Goal: Task Accomplishment & Management: Use online tool/utility

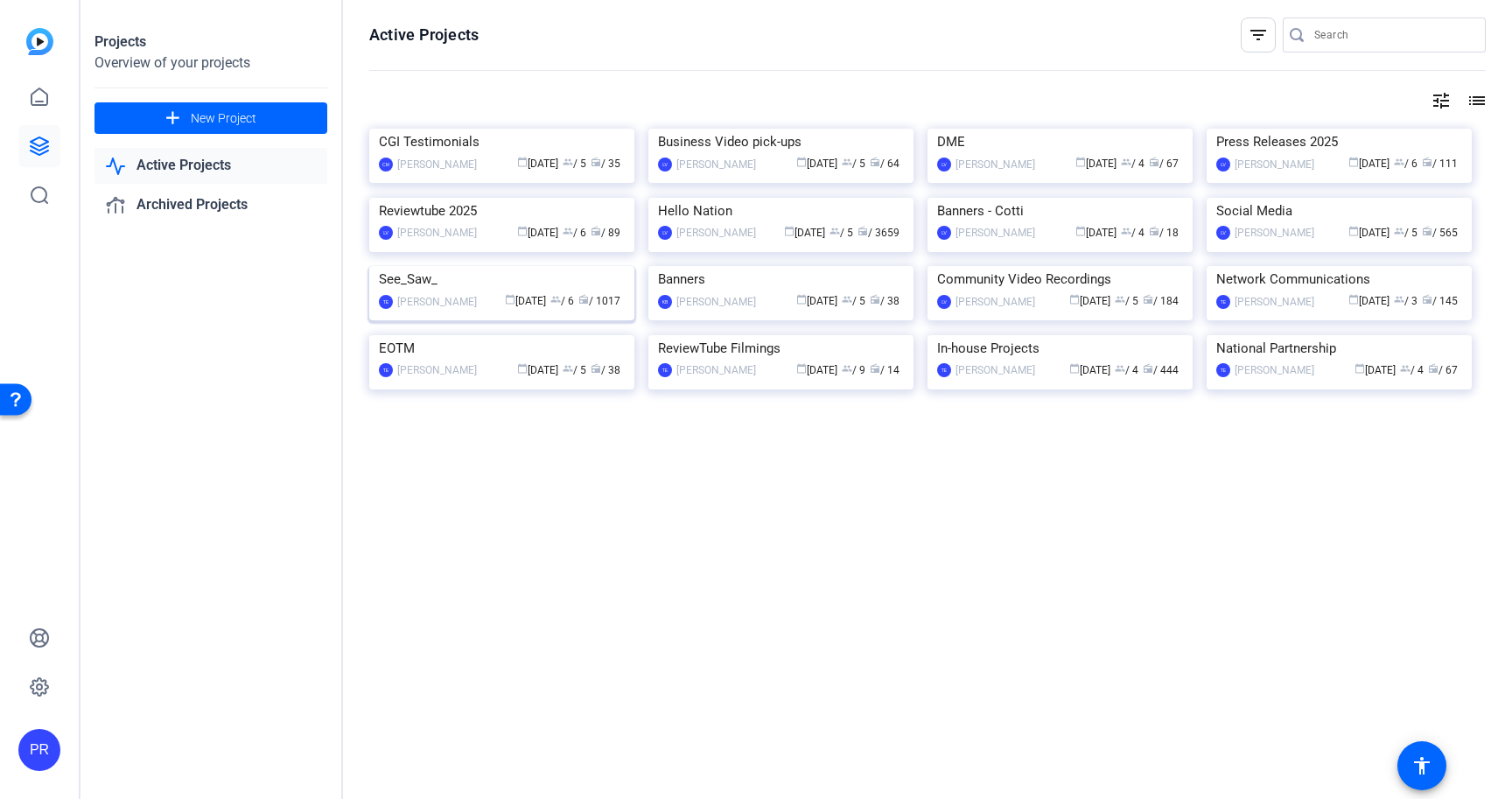
click at [531, 266] on img at bounding box center [501, 266] width 265 height 0
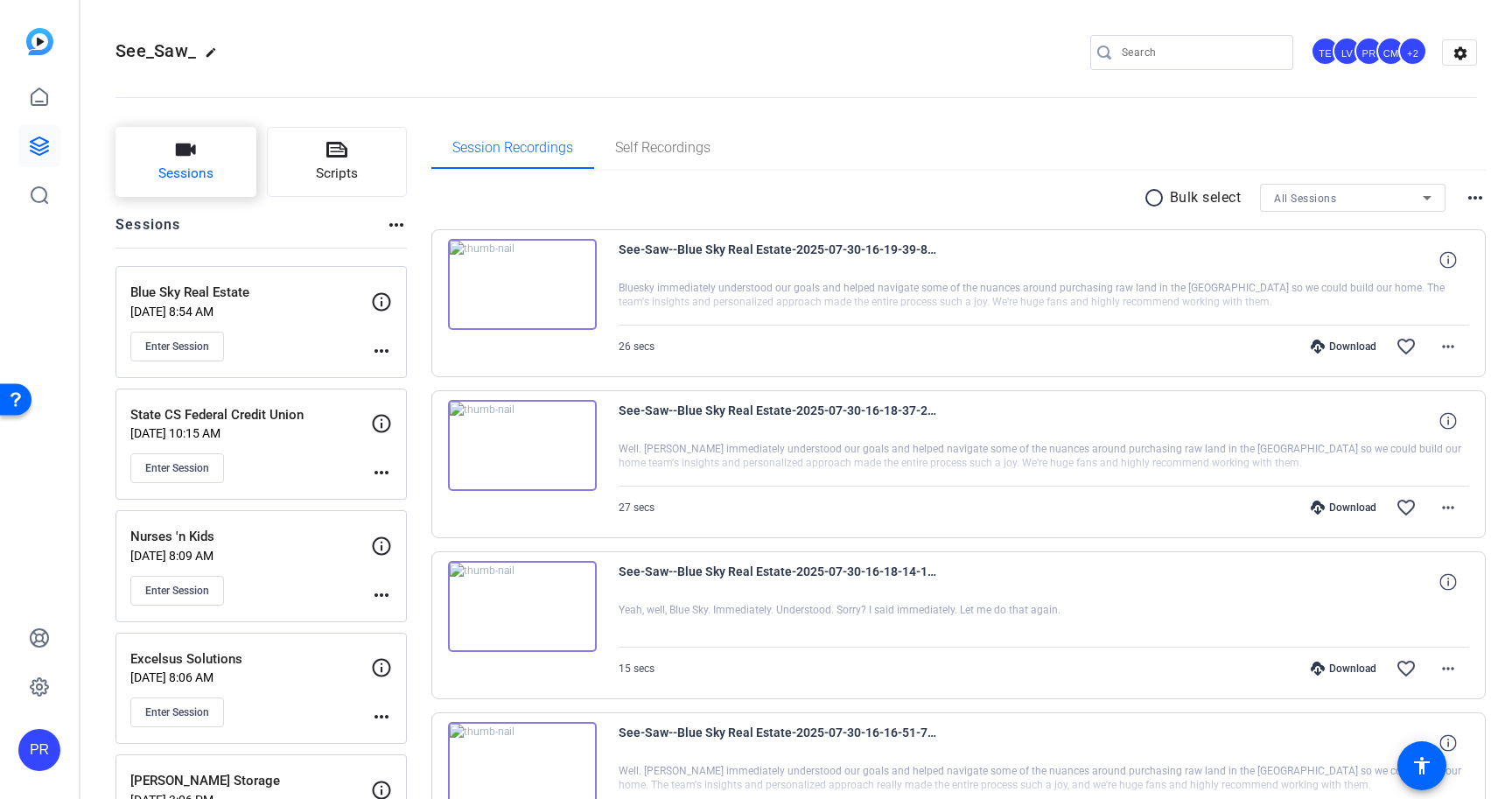
click at [182, 161] on button "Sessions" at bounding box center [186, 162] width 141 height 70
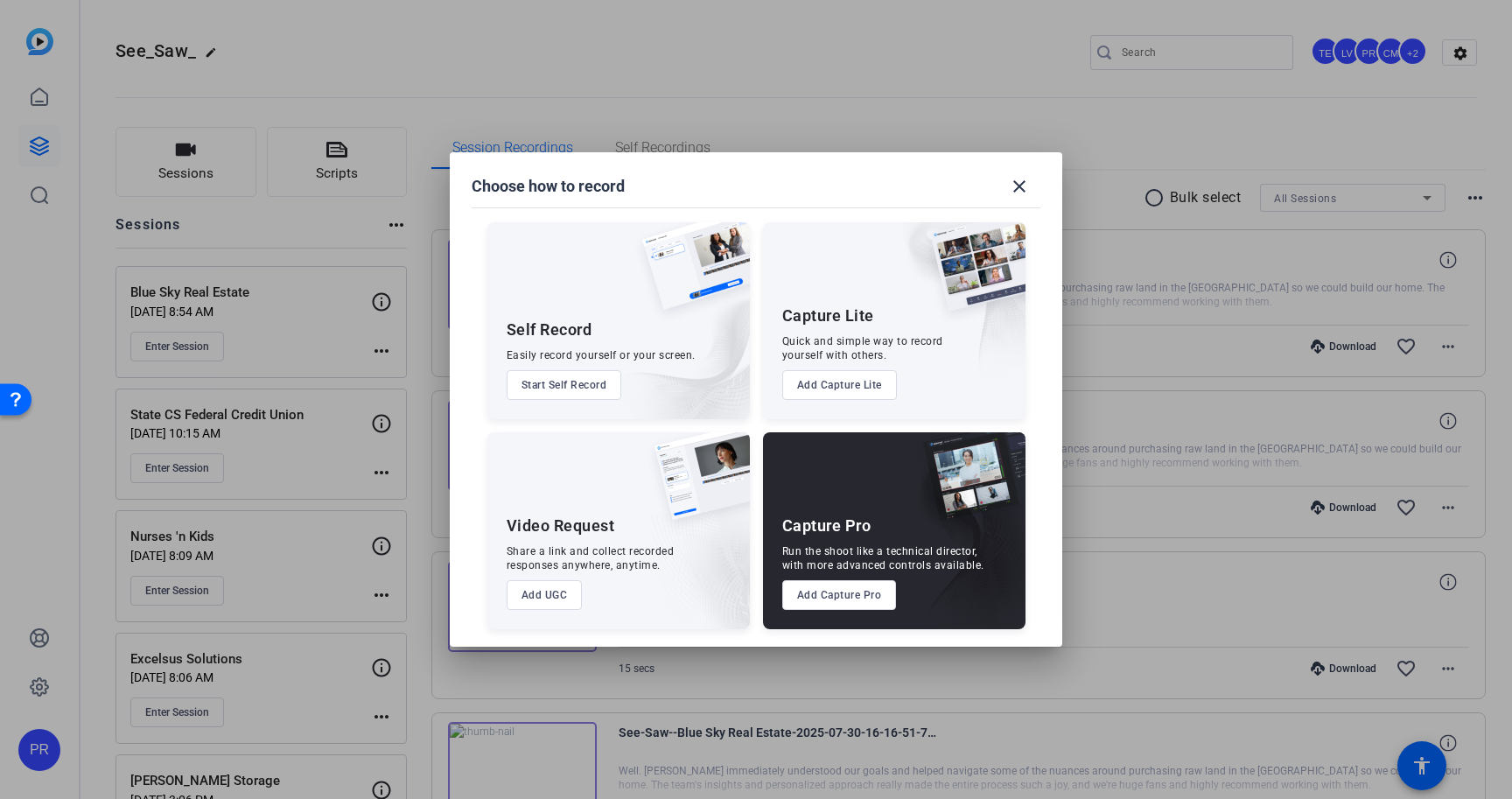
click at [867, 601] on button "Add Capture Pro" at bounding box center [839, 595] width 114 height 29
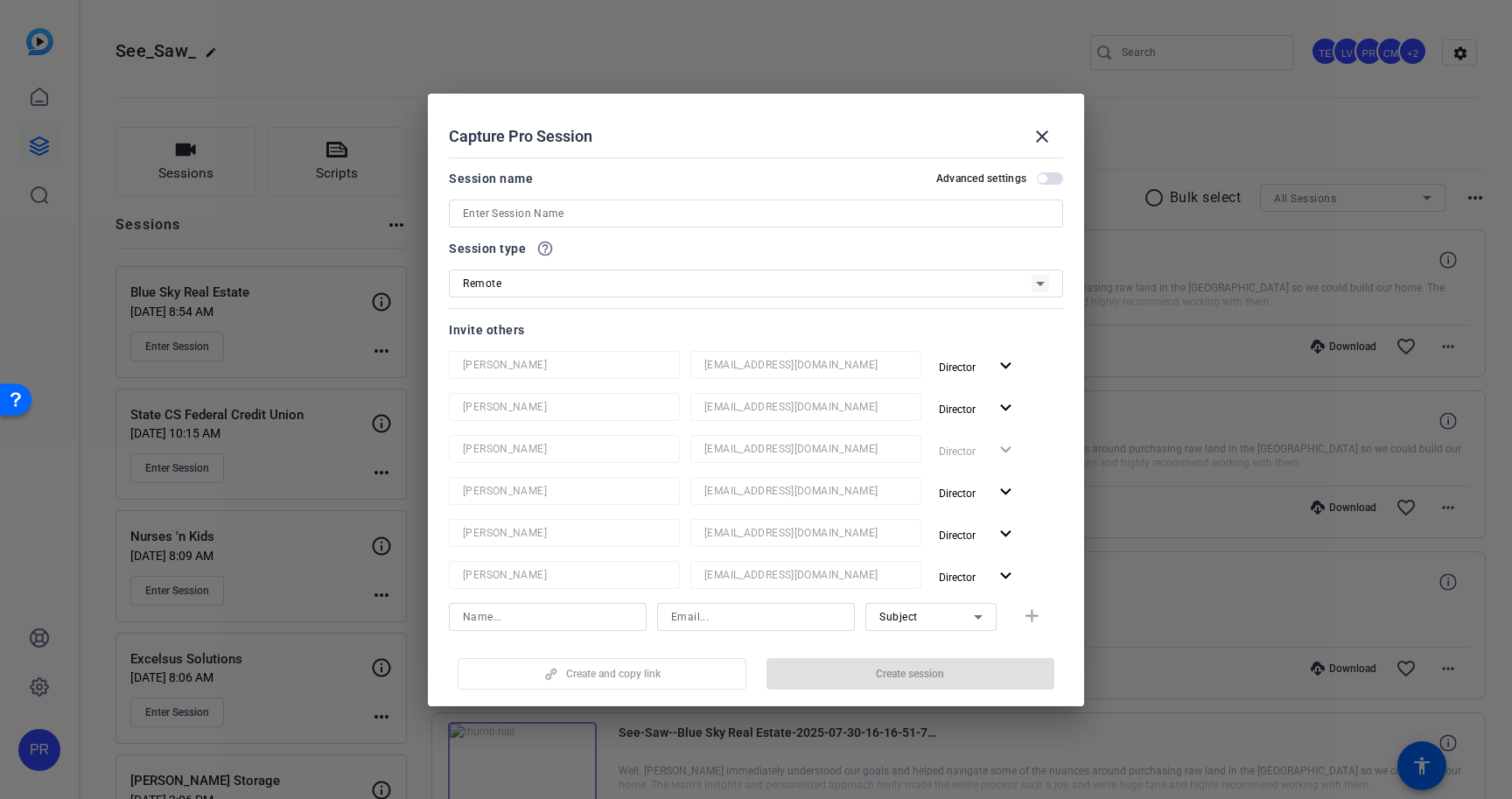
click at [726, 217] on input at bounding box center [756, 213] width 586 height 21
paste input "[PERSON_NAME] & [PERSON_NAME], PLLC"
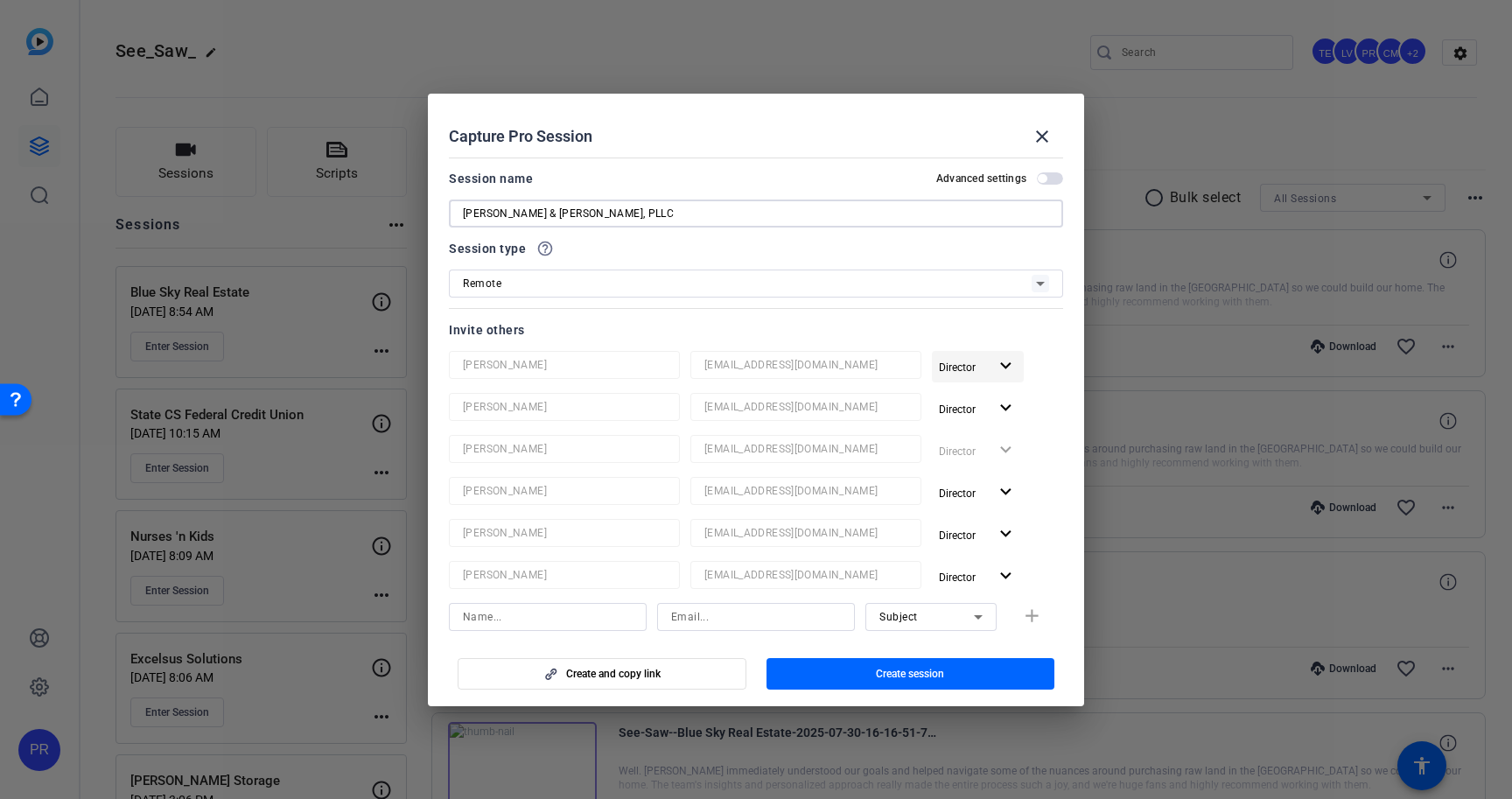
type input "[PERSON_NAME] & [PERSON_NAME], PLLC"
click at [975, 365] on span "Director" at bounding box center [957, 367] width 37 height 13
click at [973, 424] on span "Remove User" at bounding box center [981, 433] width 70 height 21
click at [973, 366] on span "Director" at bounding box center [957, 367] width 37 height 13
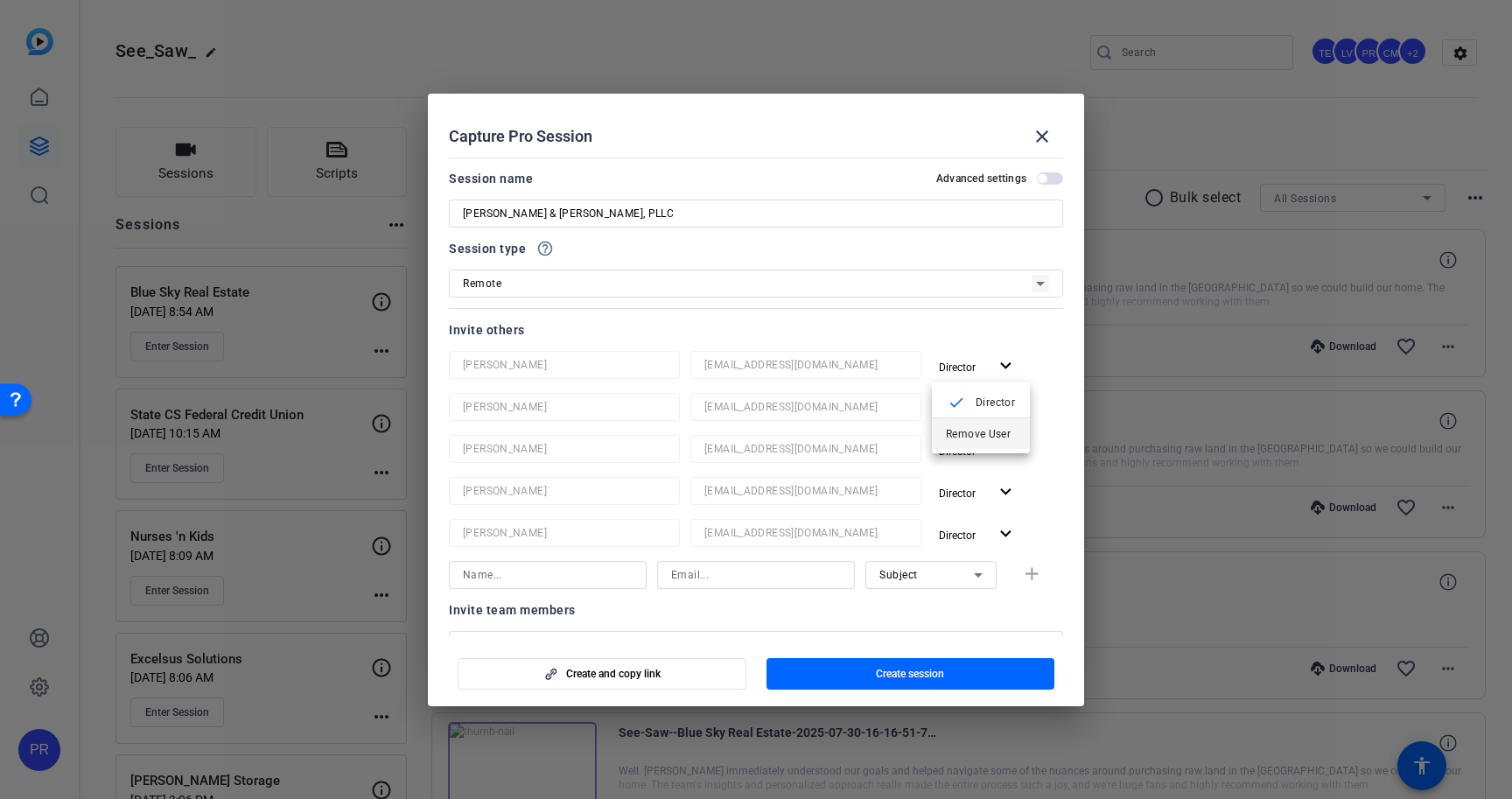
click at [974, 432] on span "Remove User" at bounding box center [978, 433] width 64 height 13
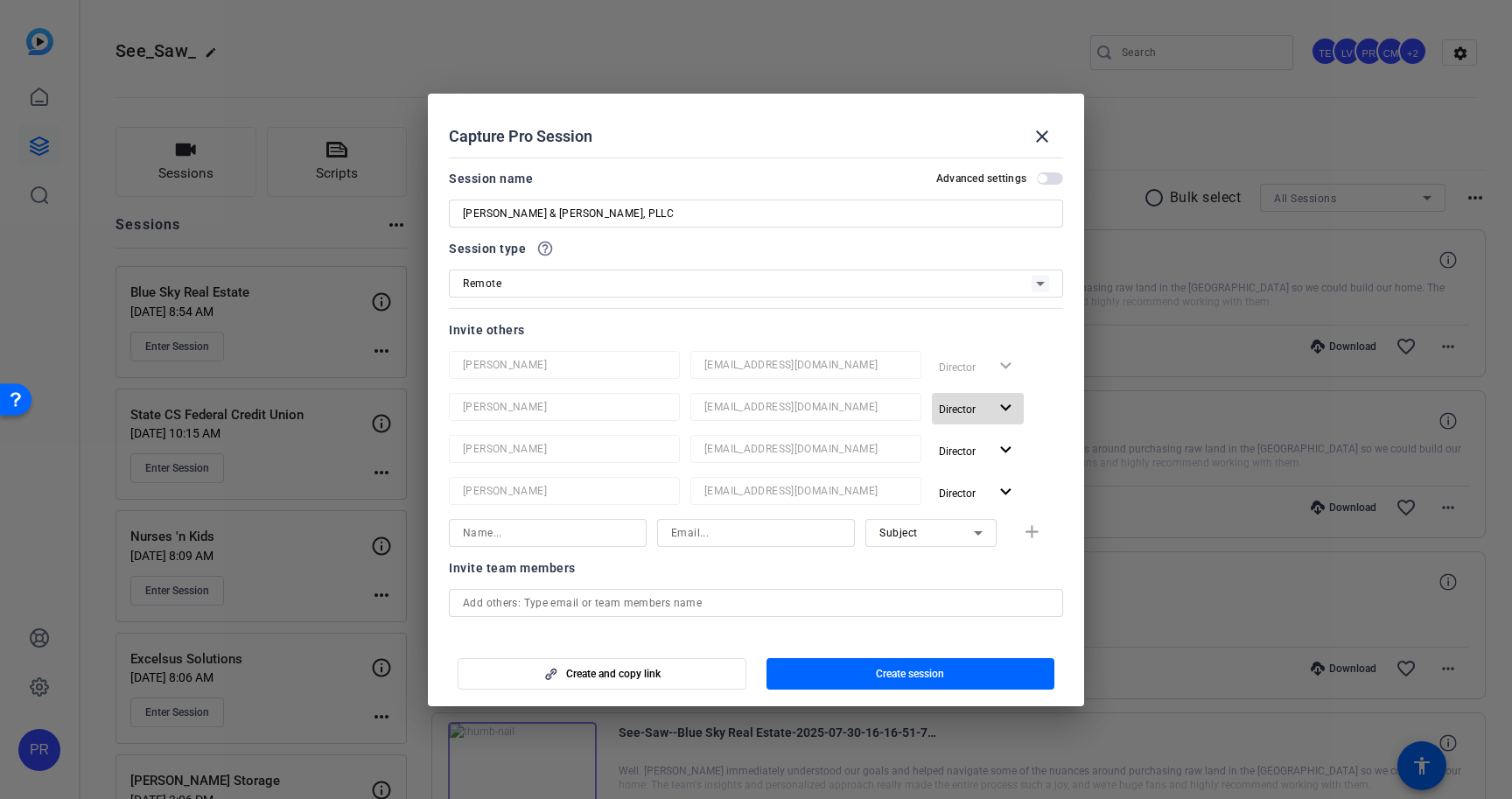
click at [975, 397] on span "button" at bounding box center [978, 408] width 92 height 42
click at [974, 469] on span "Remove User" at bounding box center [978, 475] width 64 height 13
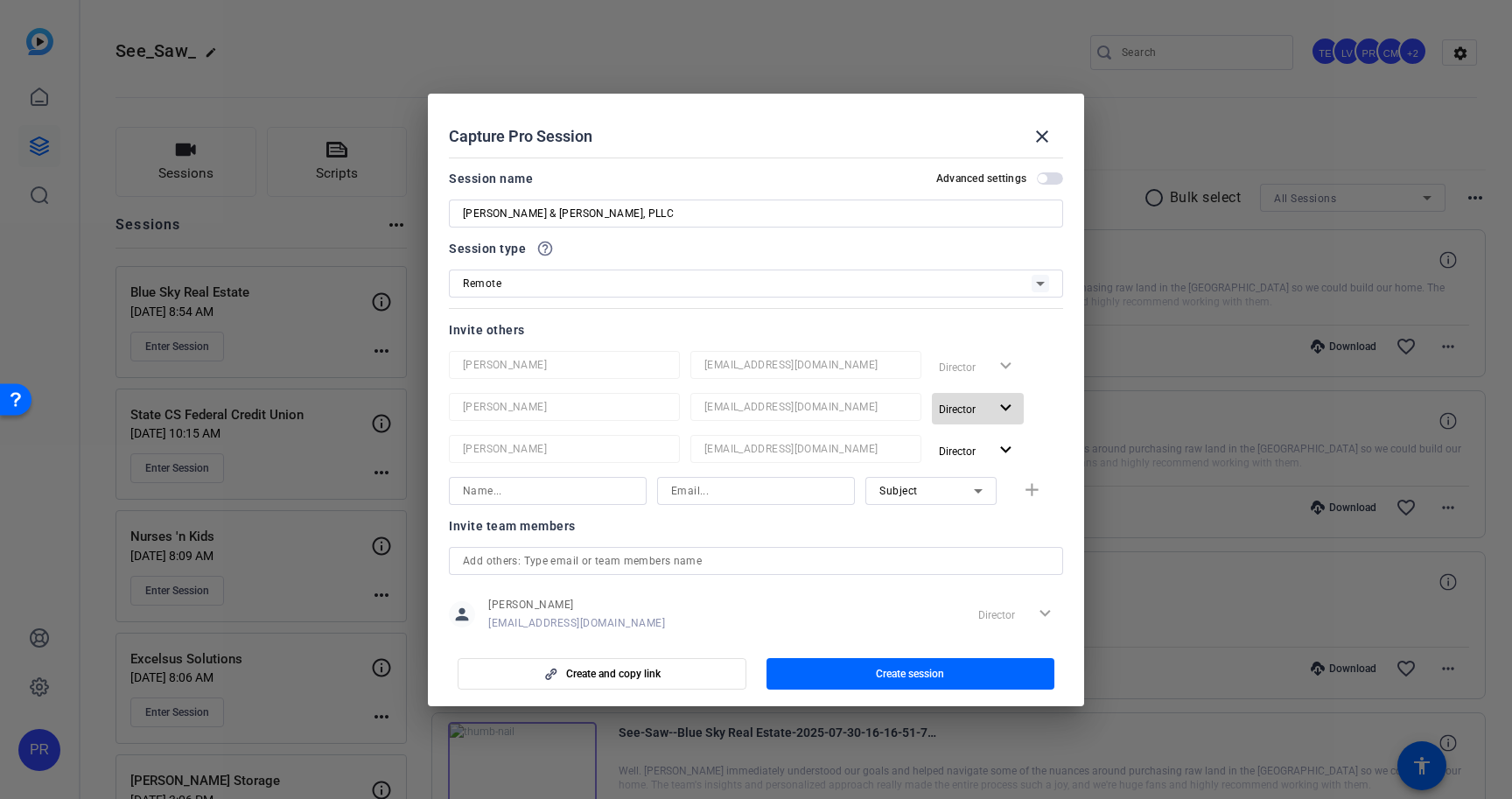
click at [974, 416] on span "Director" at bounding box center [963, 408] width 49 height 21
click at [974, 469] on span "Remove User" at bounding box center [978, 475] width 64 height 13
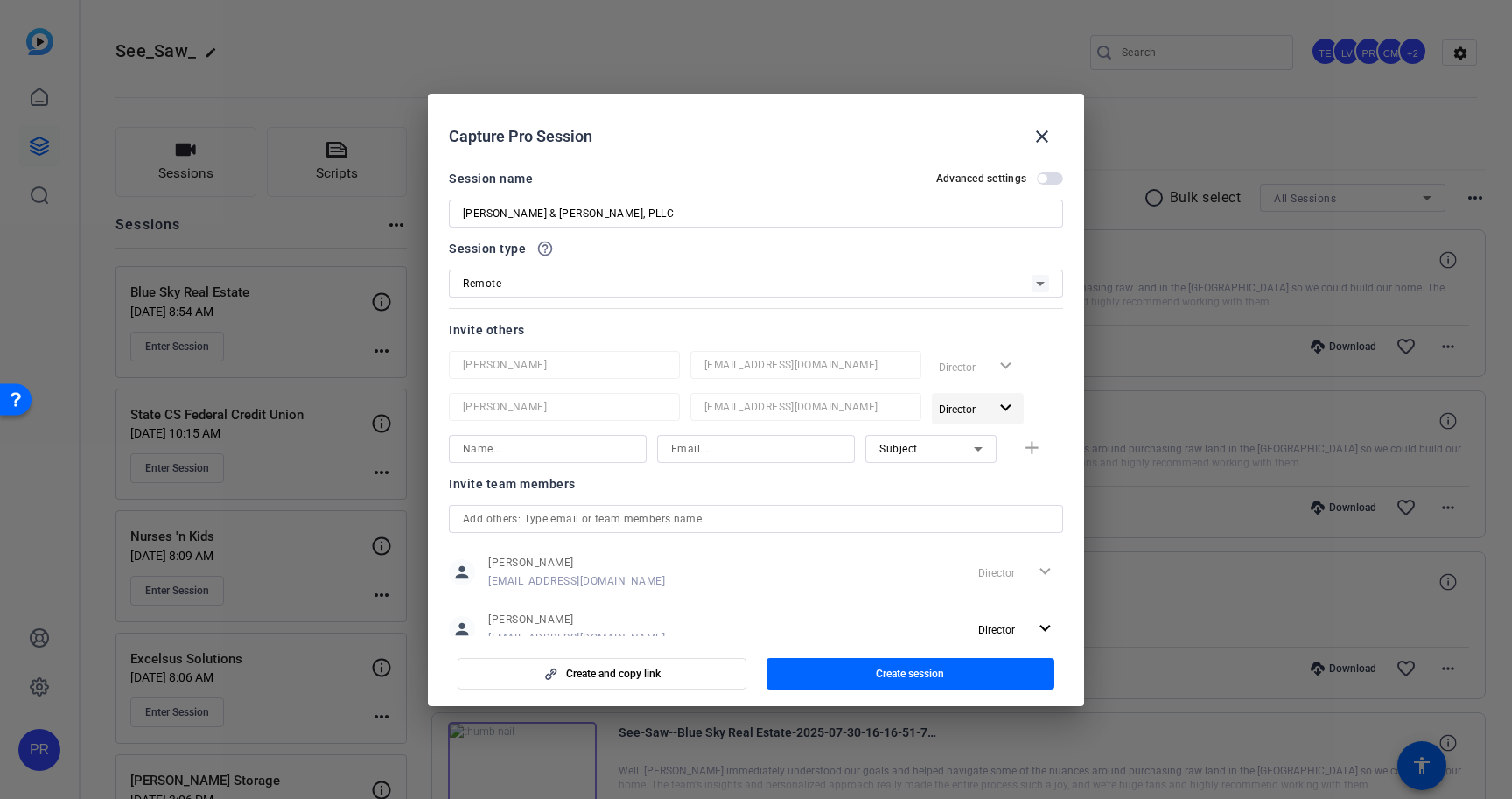
click at [974, 410] on span "Director" at bounding box center [957, 409] width 37 height 13
click at [974, 471] on span "Remove User" at bounding box center [978, 475] width 64 height 13
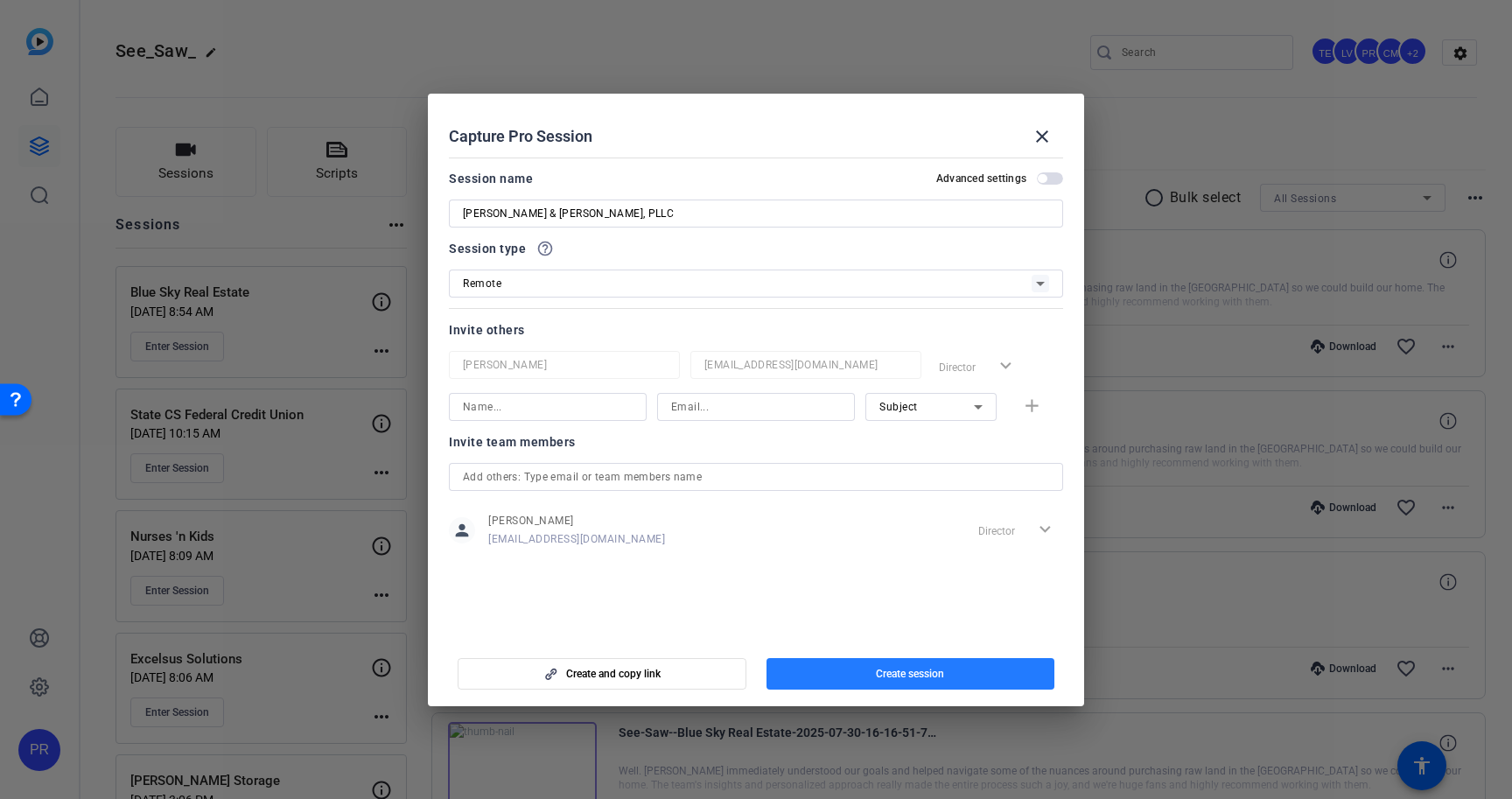
click at [933, 675] on span "Create session" at bounding box center [910, 674] width 68 height 14
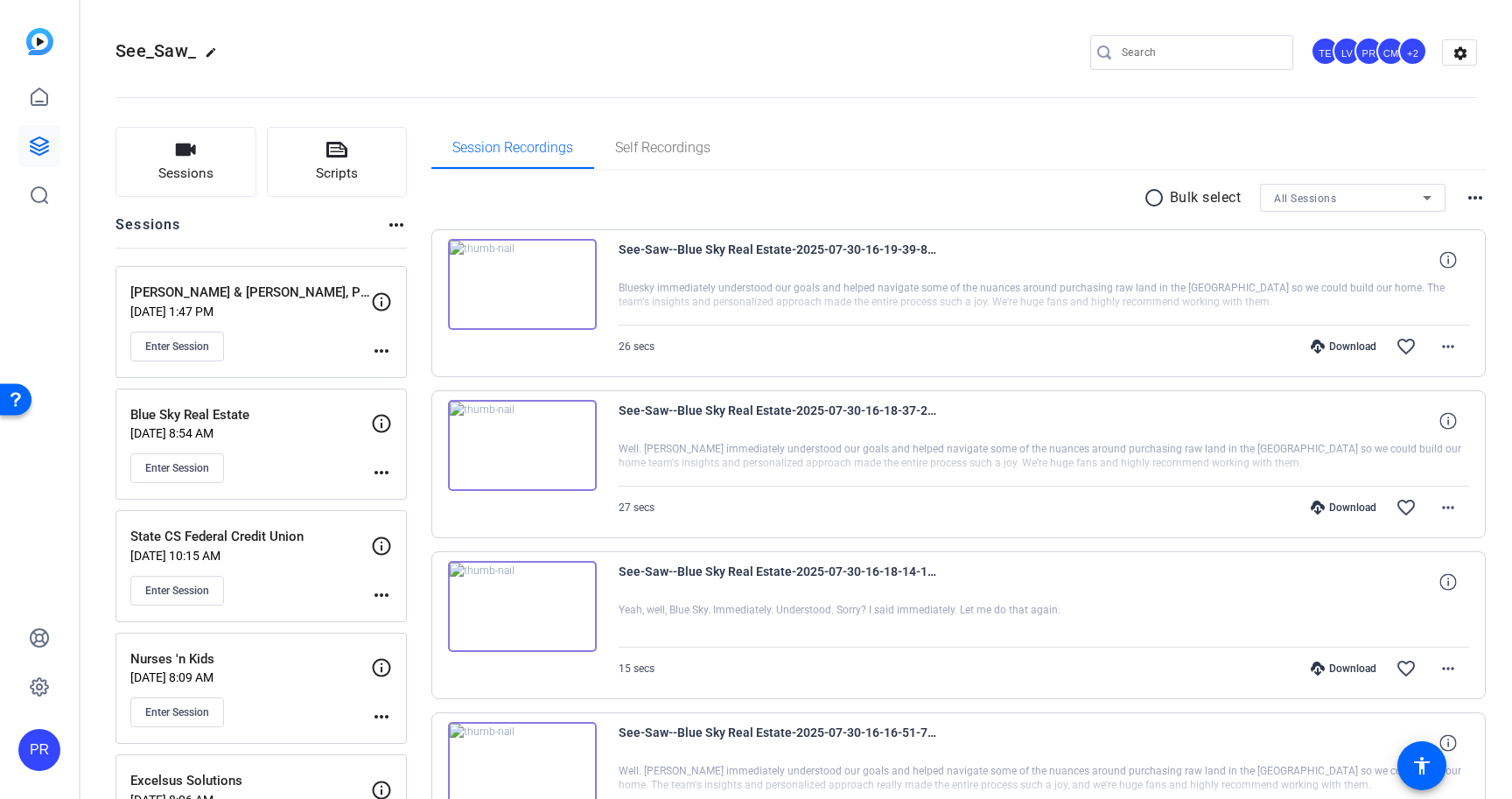
click at [372, 343] on mat-icon "more_horiz" at bounding box center [381, 350] width 21 height 21
click at [395, 367] on span "Edit Session" at bounding box center [425, 375] width 80 height 21
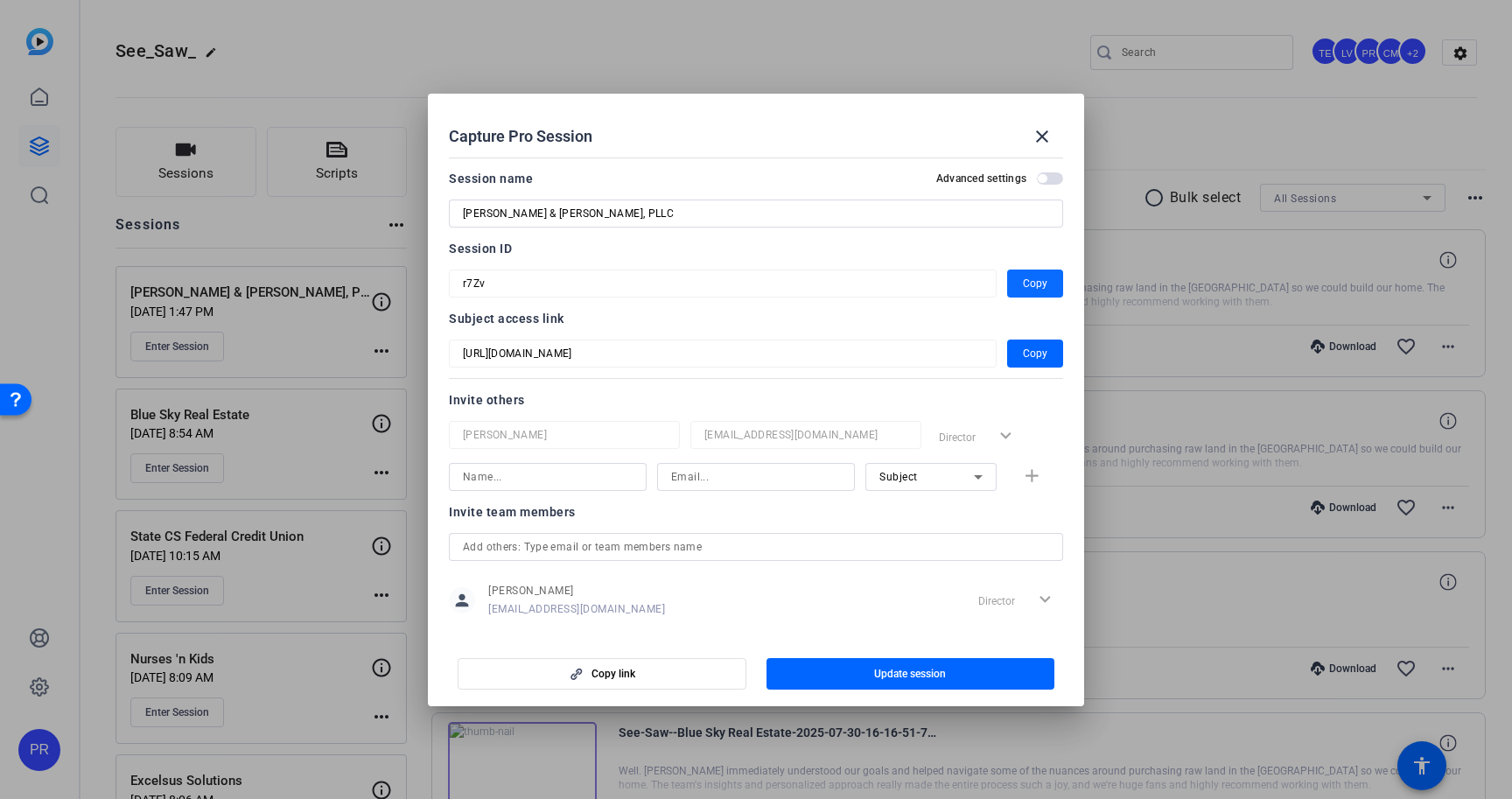
click at [1053, 287] on span "button" at bounding box center [1034, 283] width 56 height 42
